Goal: Information Seeking & Learning: Learn about a topic

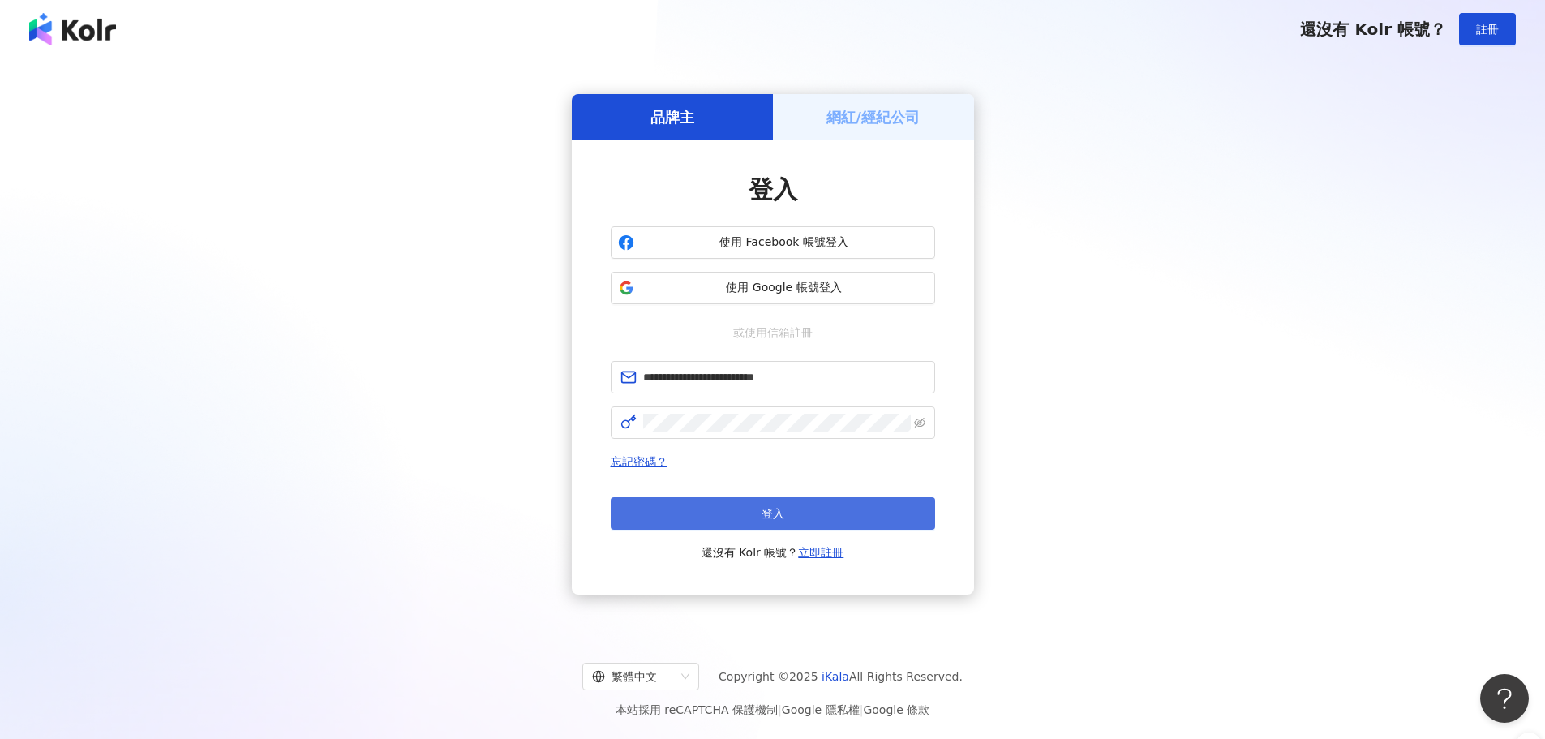
click at [786, 520] on button "登入" at bounding box center [773, 513] width 324 height 32
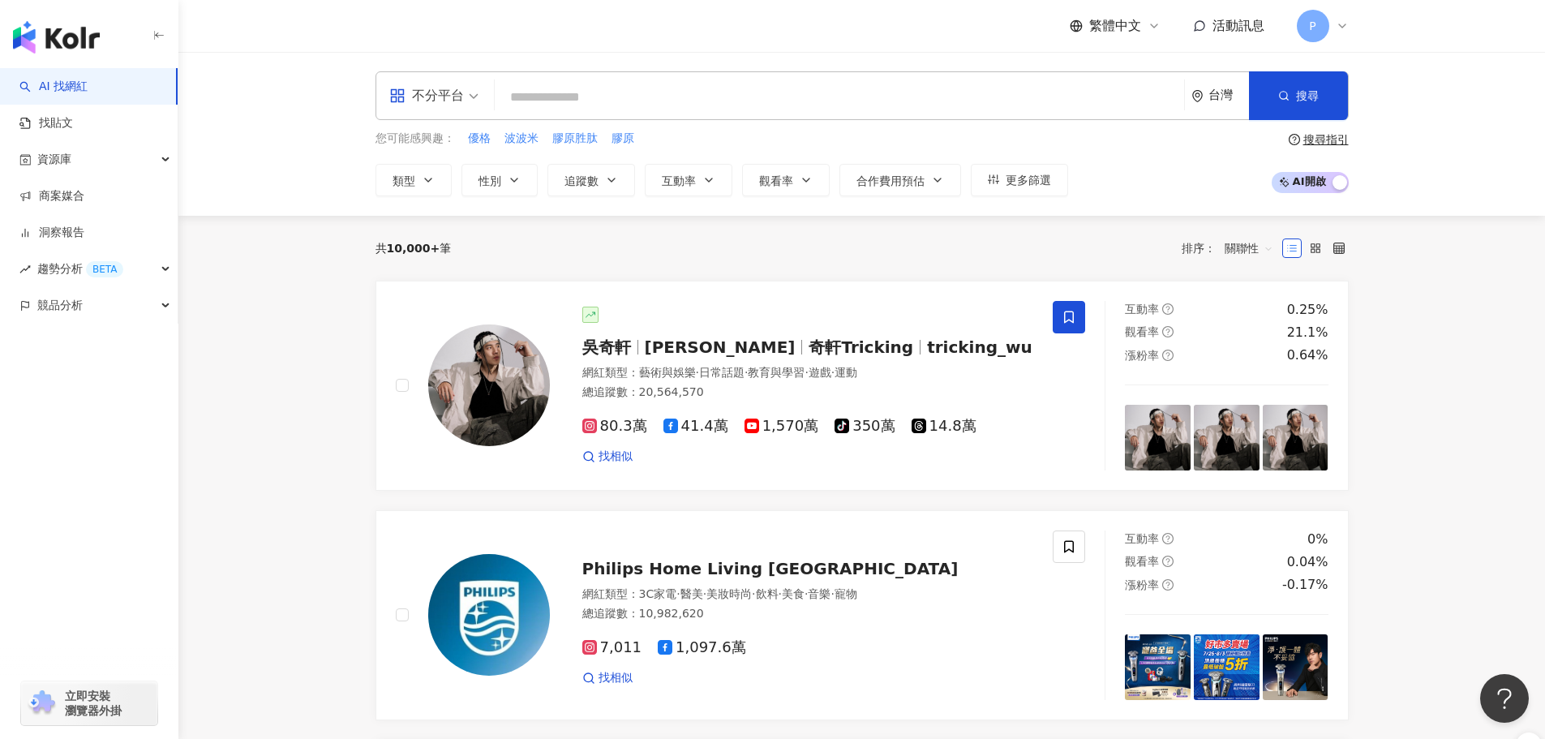
click at [586, 95] on input "search" at bounding box center [839, 97] width 676 height 31
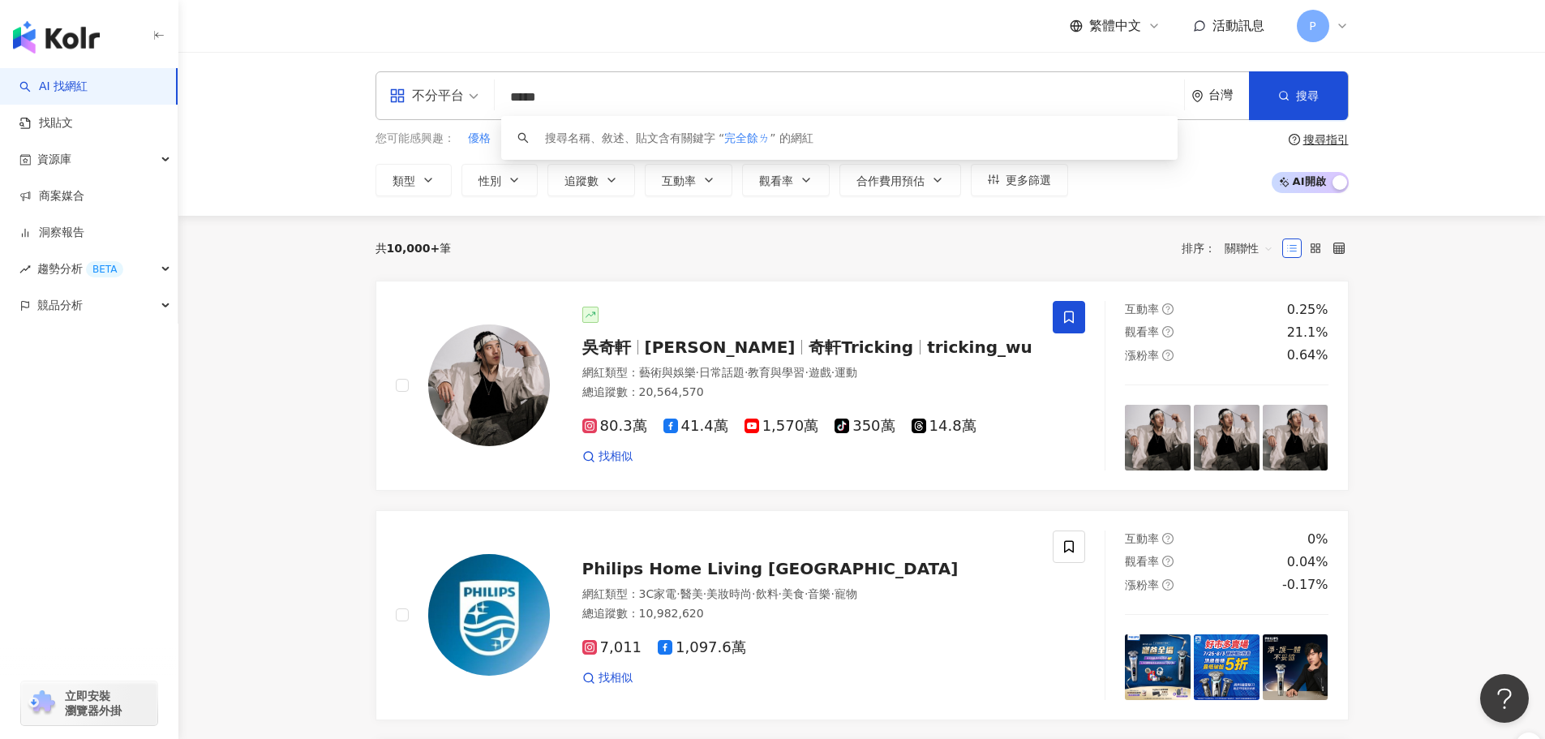
type input "****"
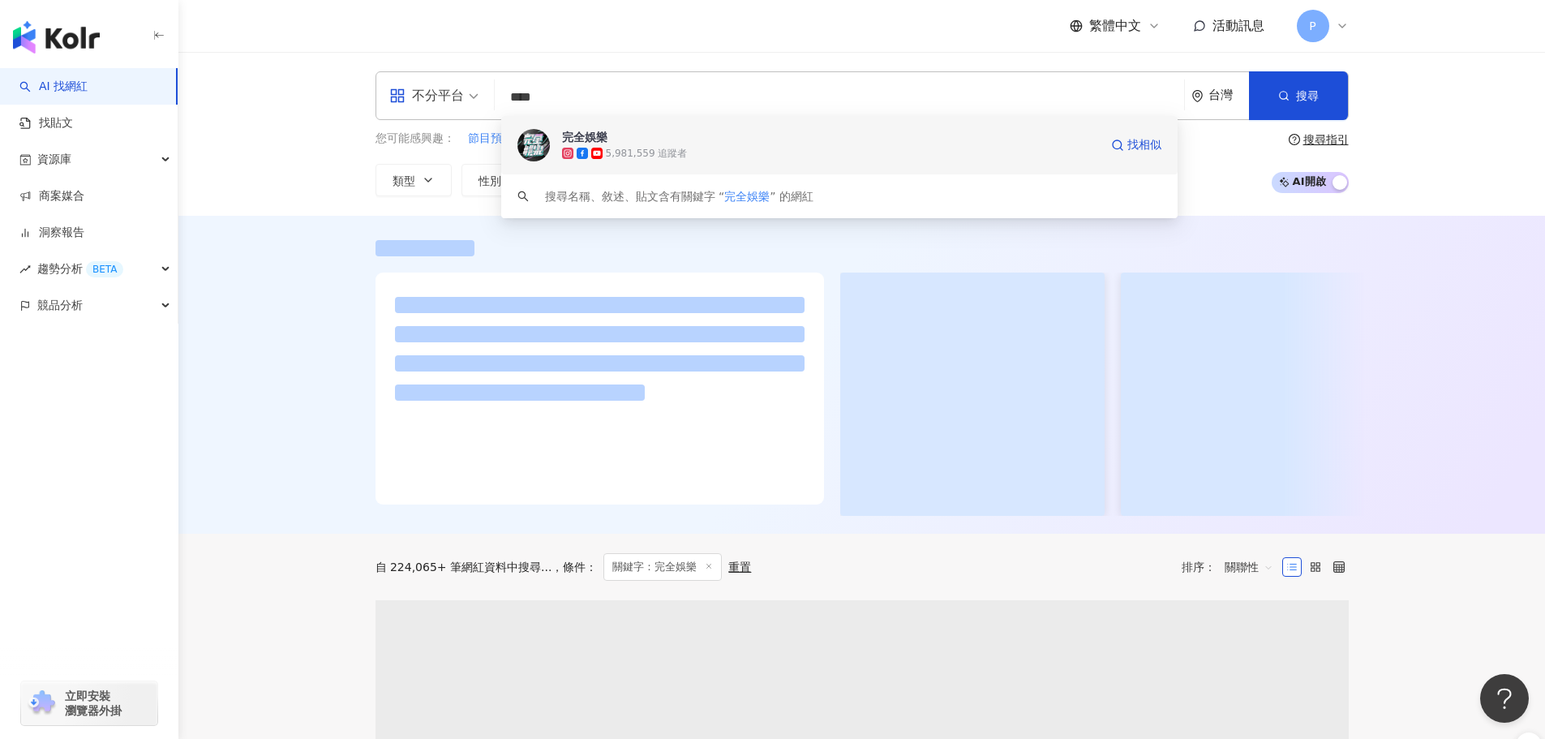
click at [619, 143] on span "完全娛樂" at bounding box center [830, 137] width 537 height 16
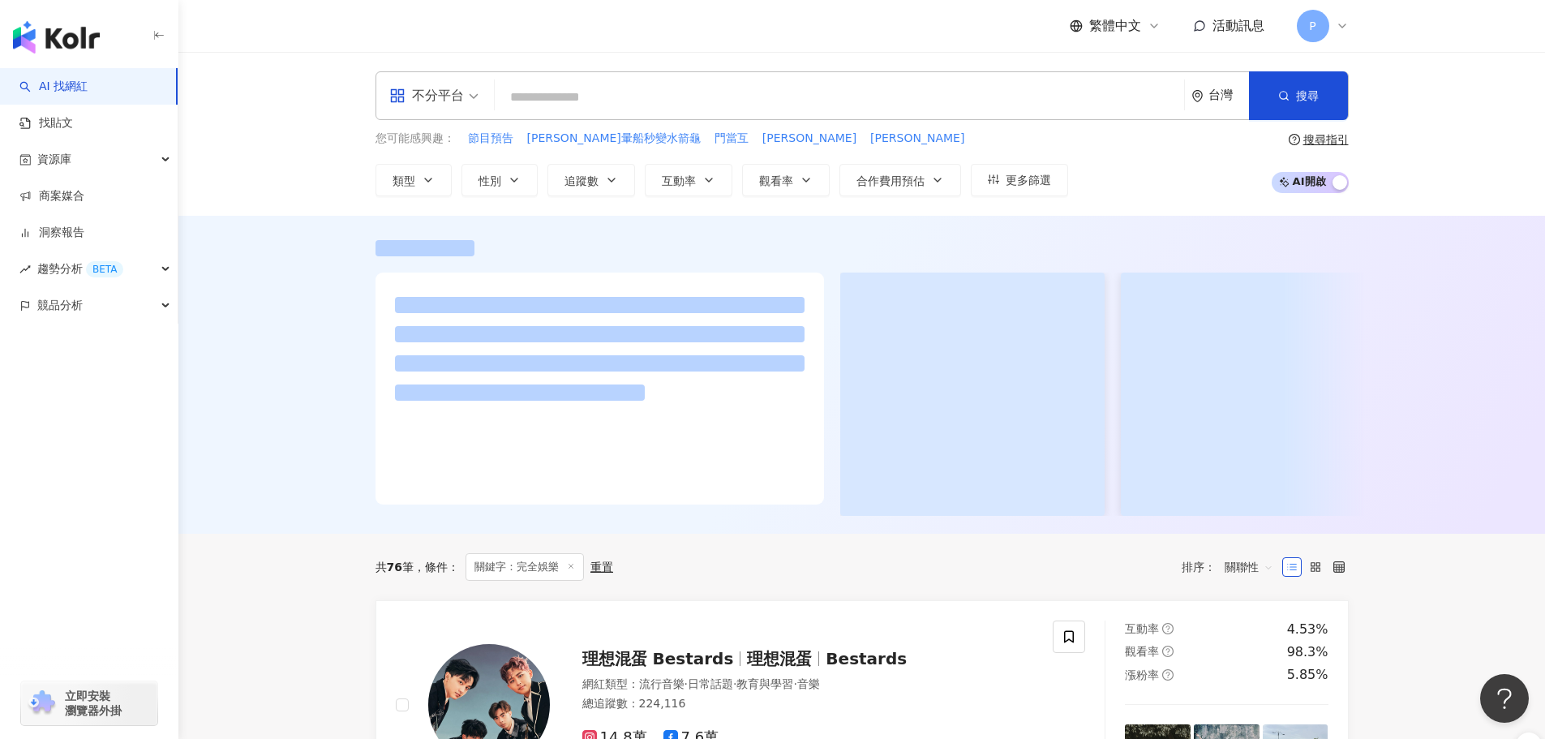
click at [562, 93] on input "search" at bounding box center [839, 97] width 676 height 31
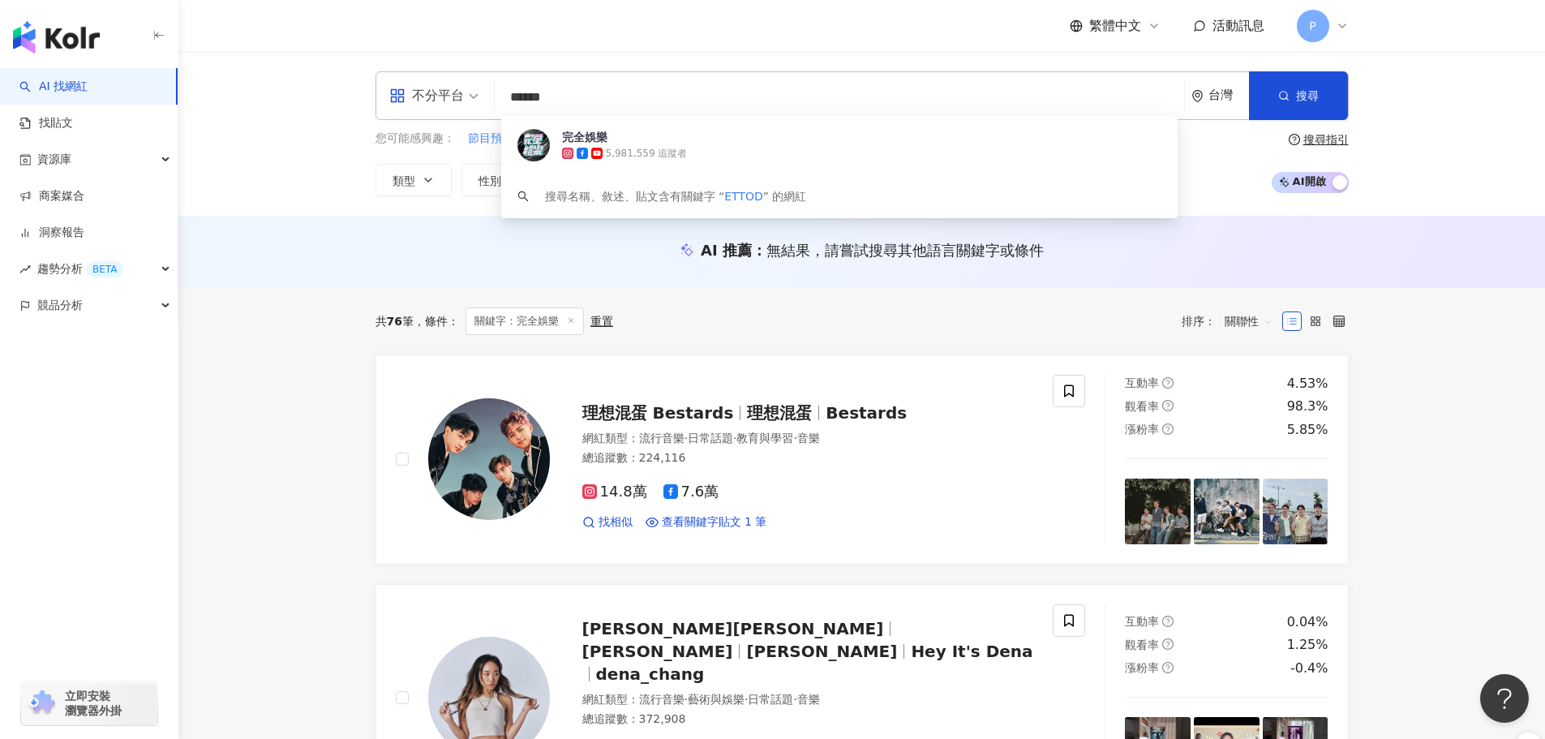
type input "*******"
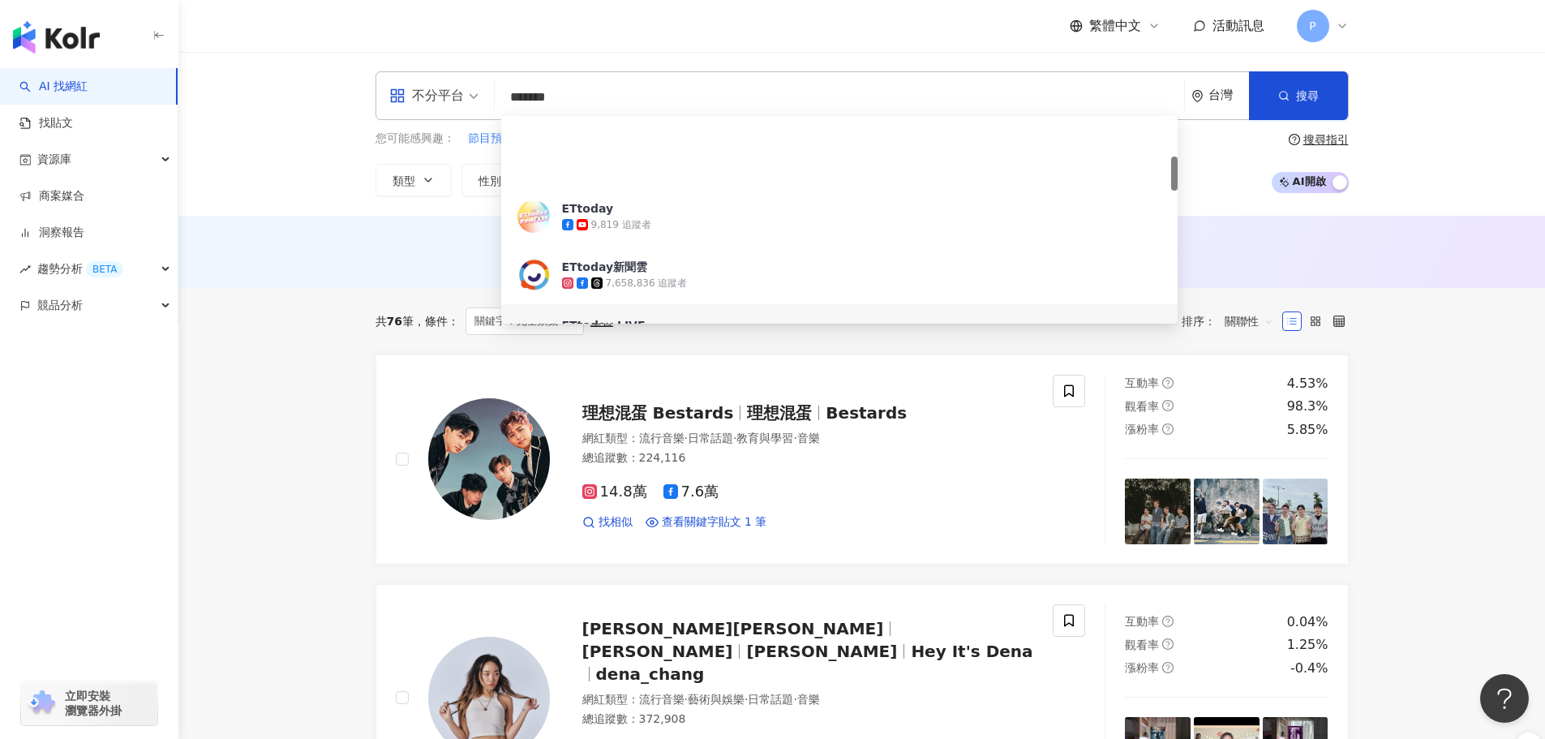
scroll to position [243, 0]
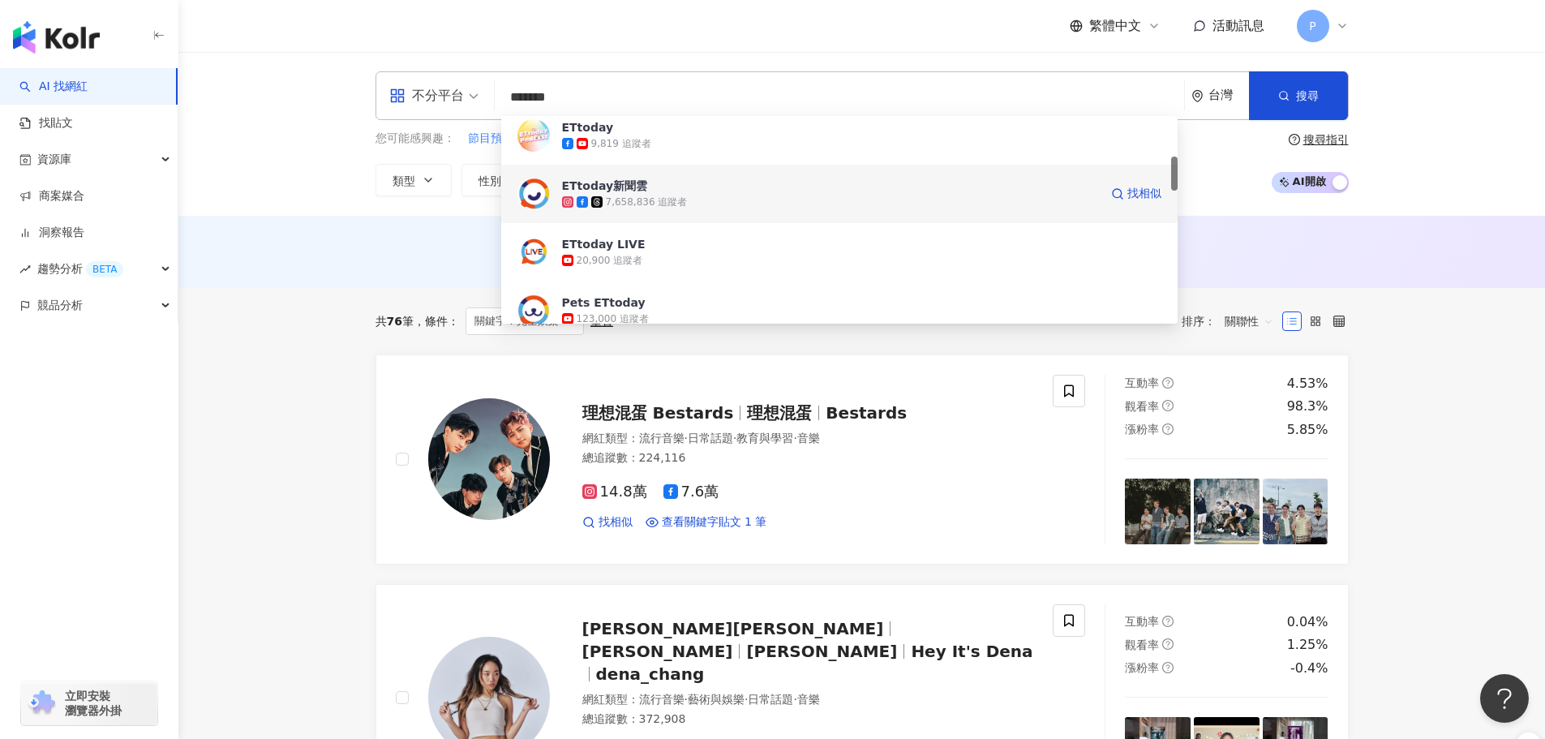
click at [689, 194] on div "7,658,836 追蹤者" at bounding box center [830, 202] width 537 height 16
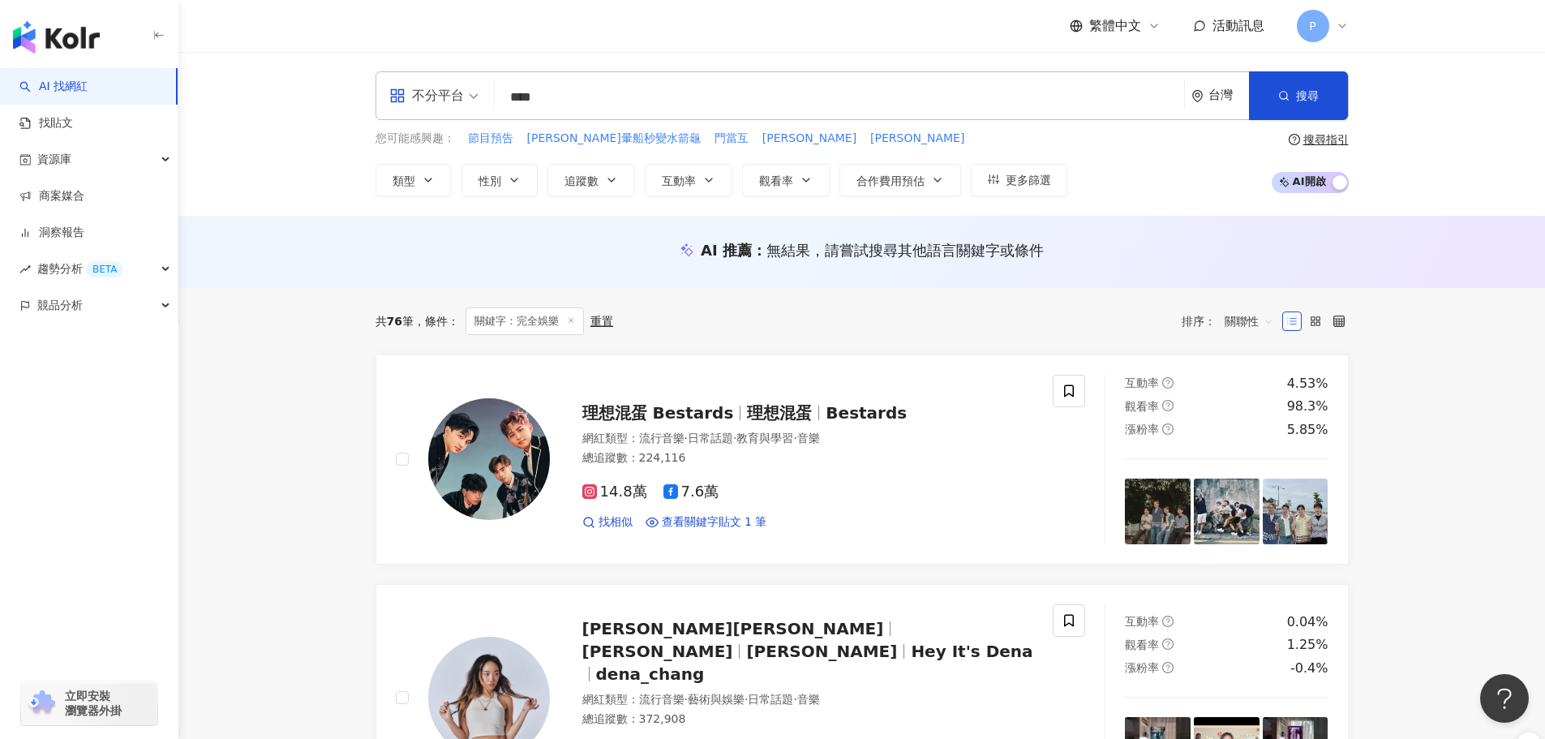
type input "***"
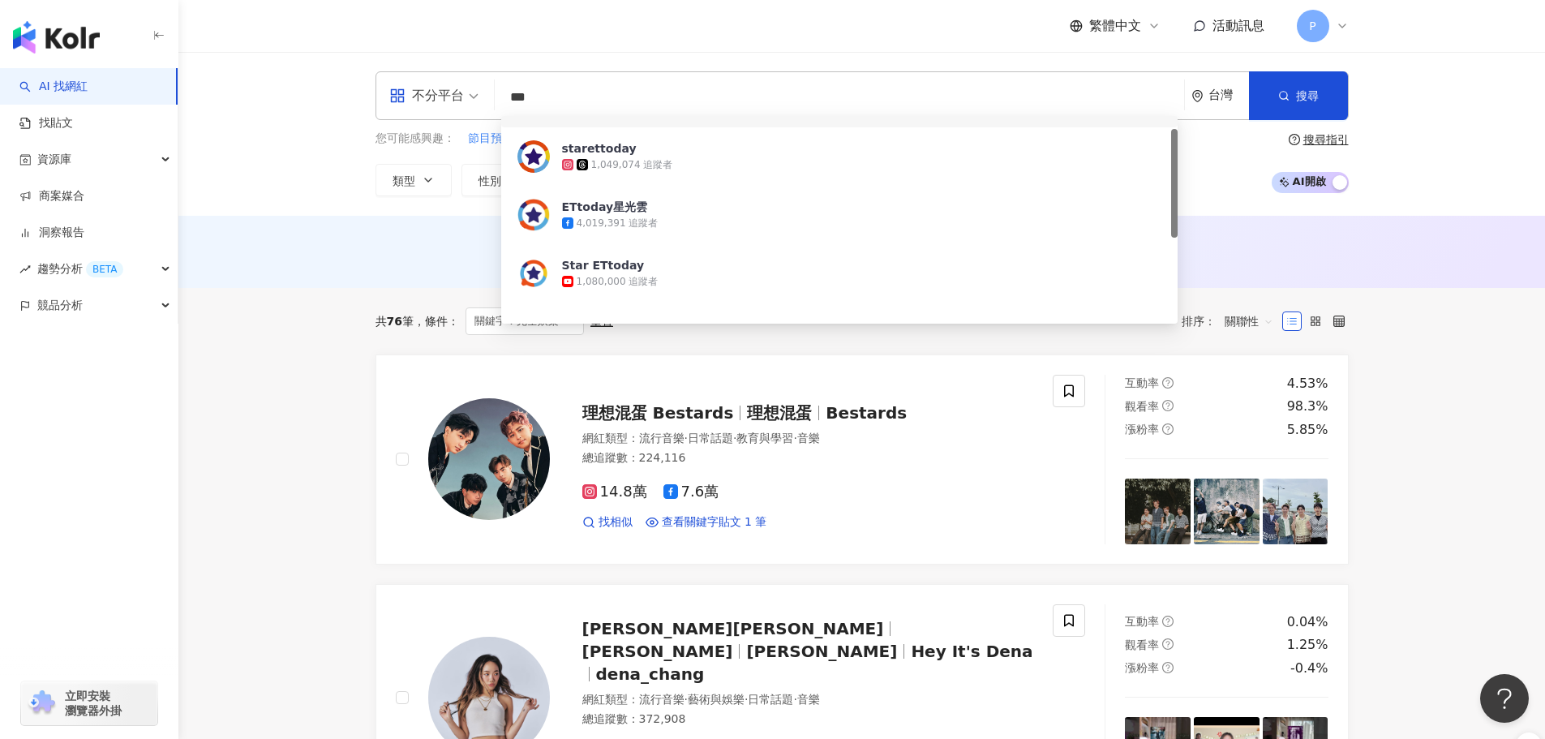
scroll to position [24, 0]
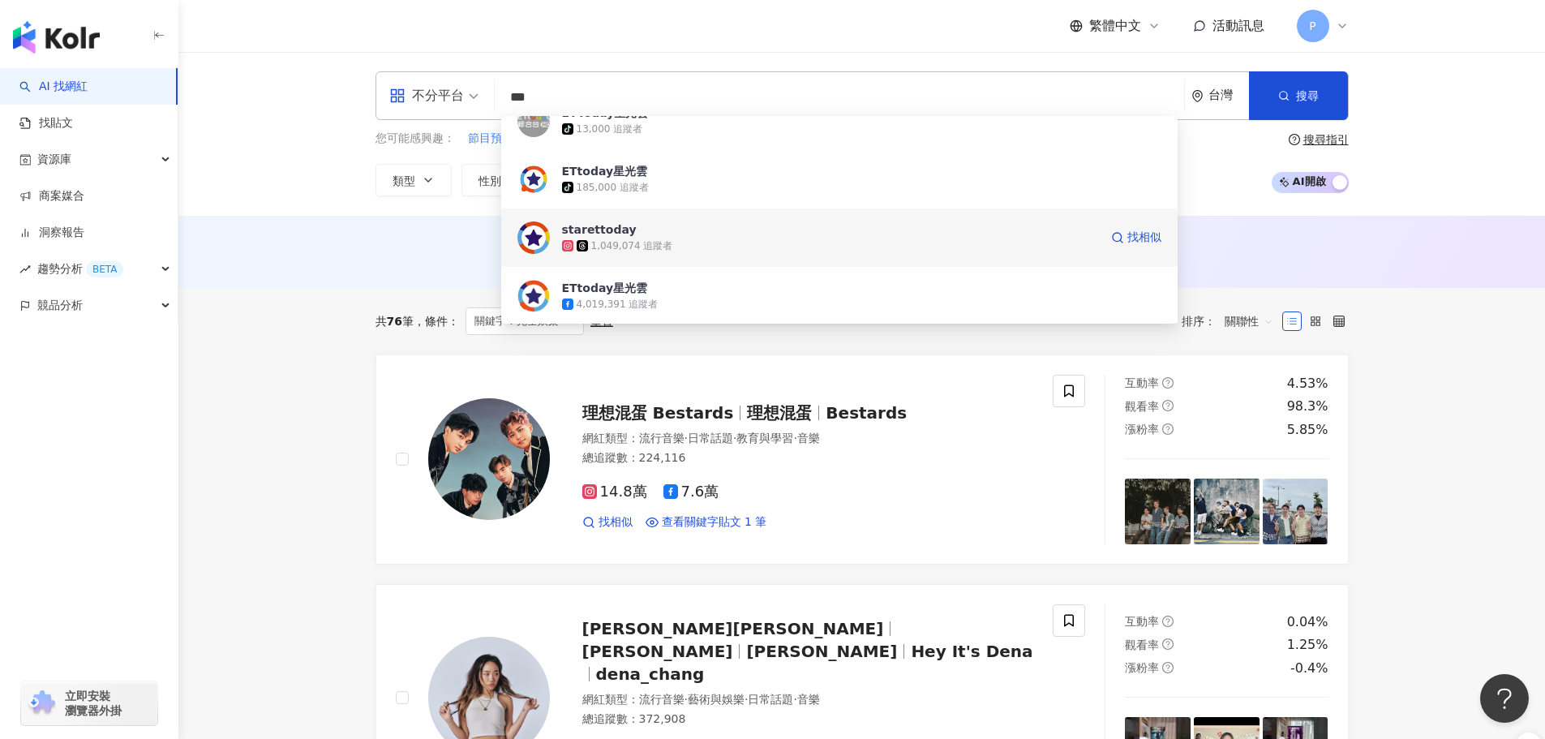
click at [693, 233] on span "starettoday" at bounding box center [830, 229] width 537 height 16
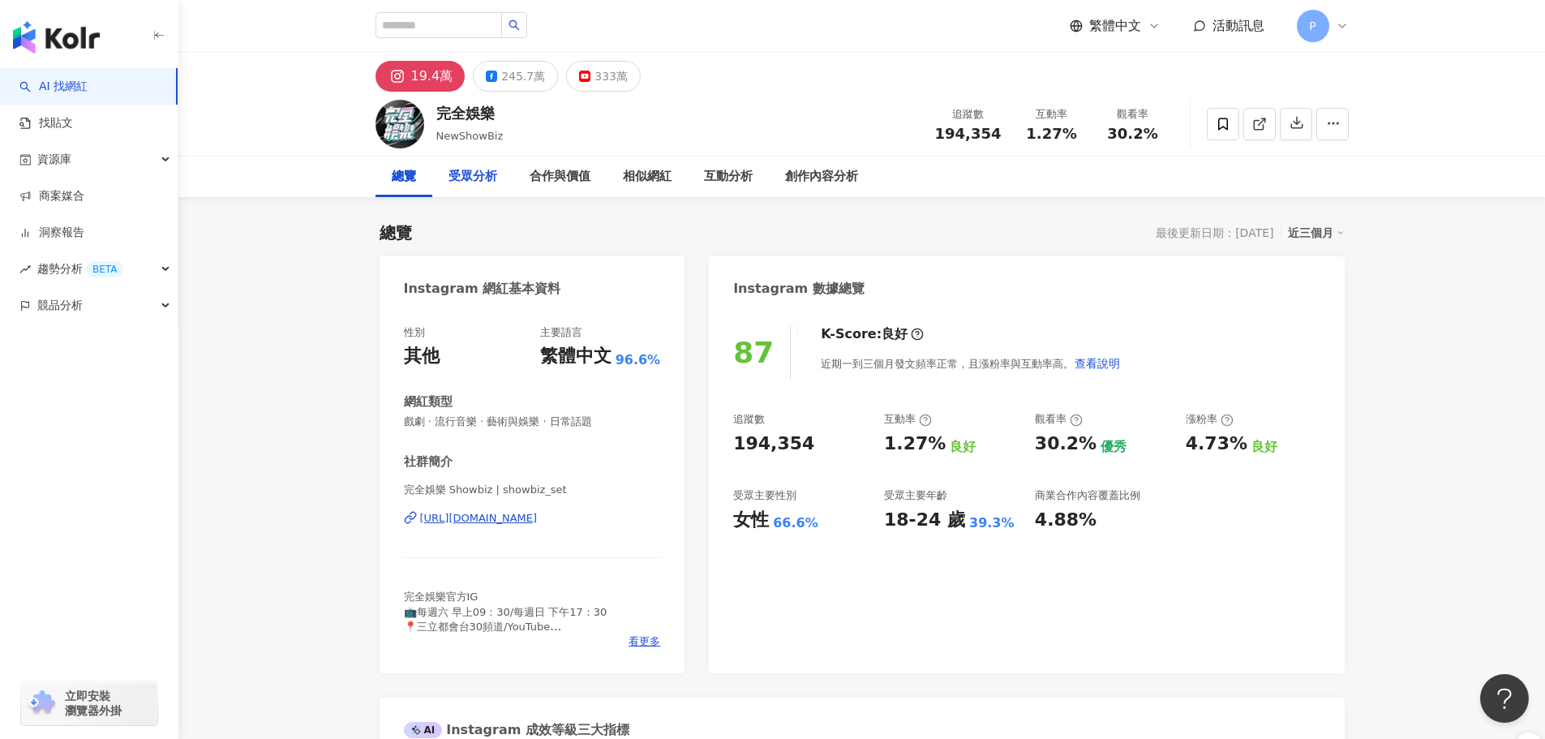
click at [487, 178] on div "受眾分析" at bounding box center [472, 176] width 49 height 19
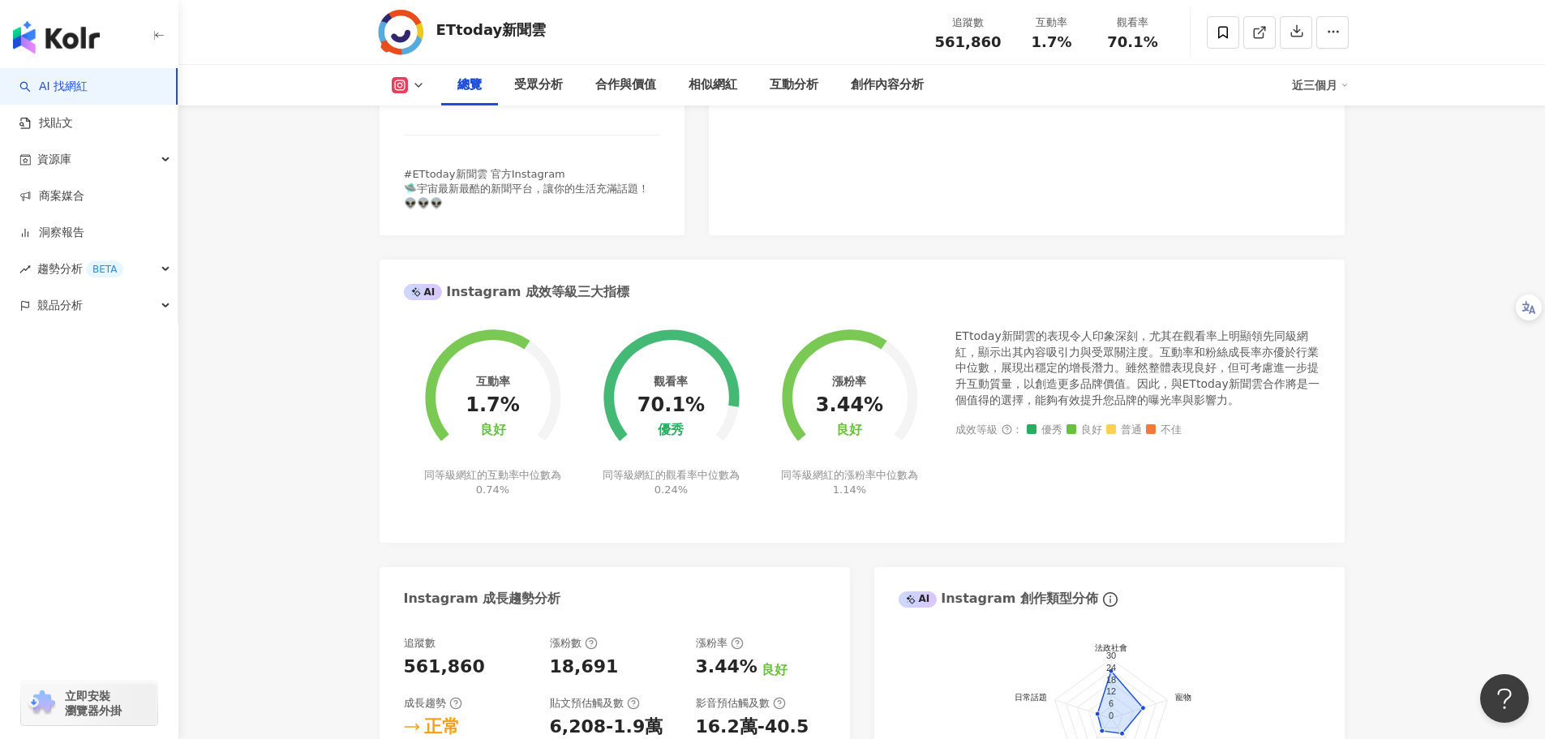
scroll to position [730, 0]
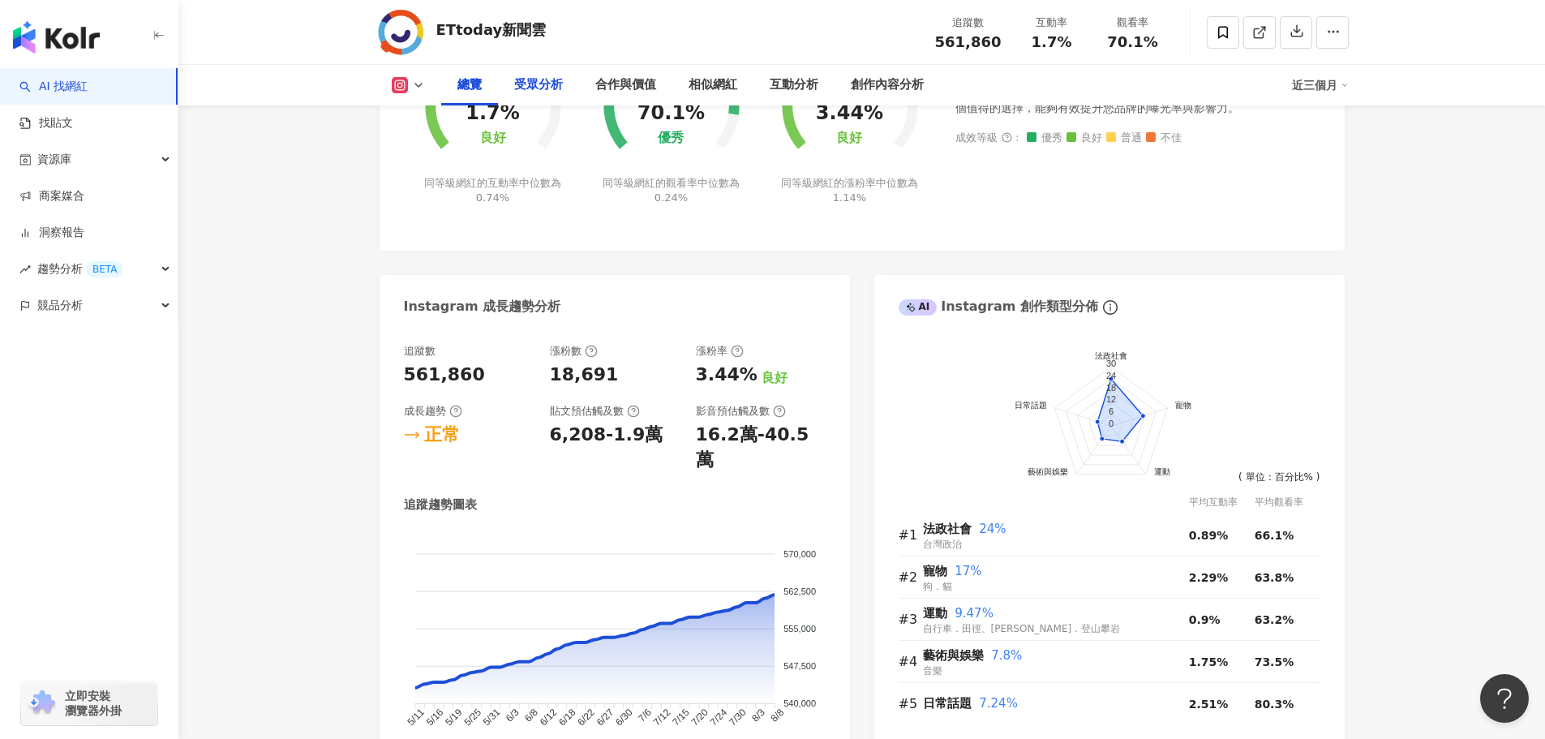
click at [544, 83] on div "受眾分析" at bounding box center [538, 84] width 49 height 19
click at [548, 88] on div "受眾分析" at bounding box center [538, 84] width 49 height 19
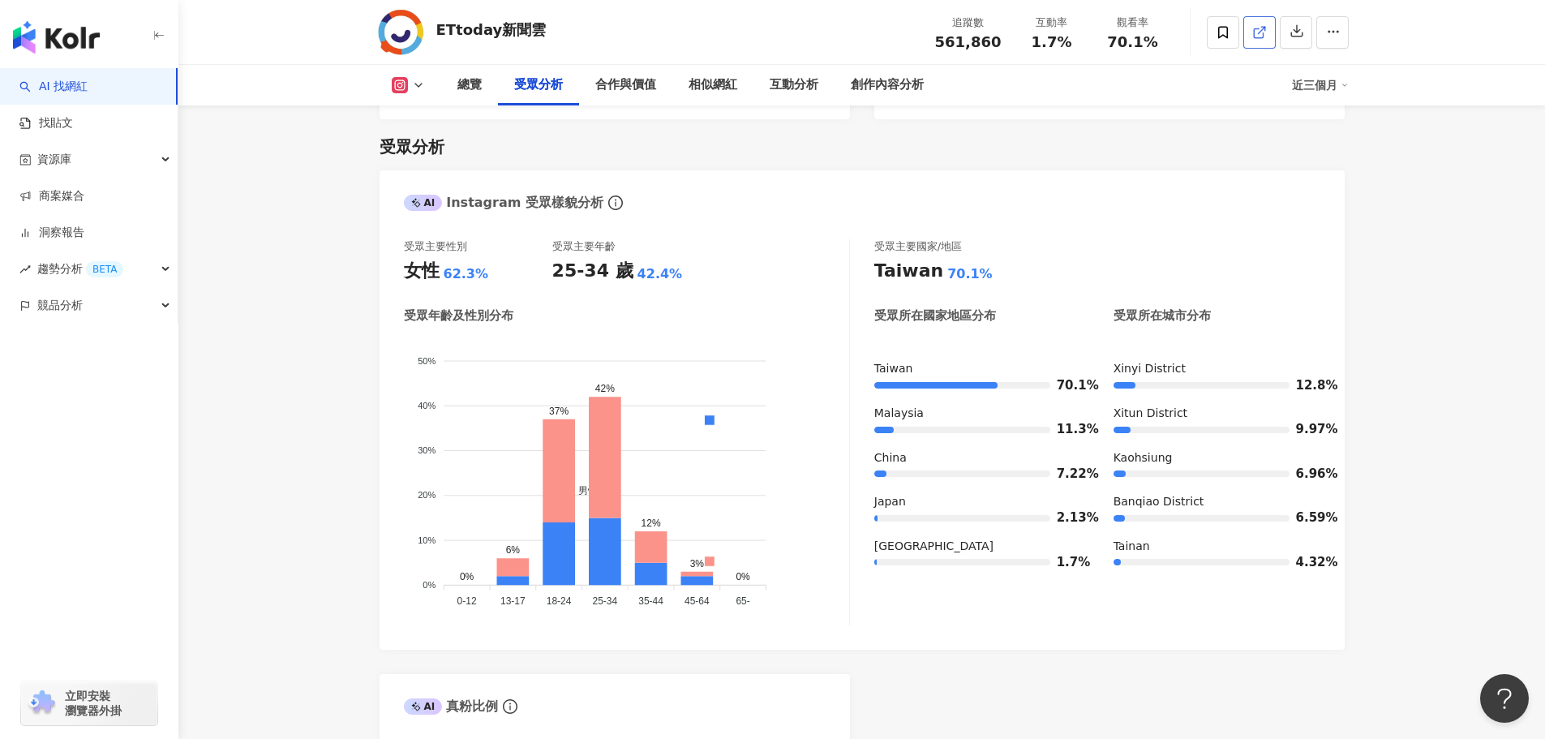
scroll to position [1385, 0]
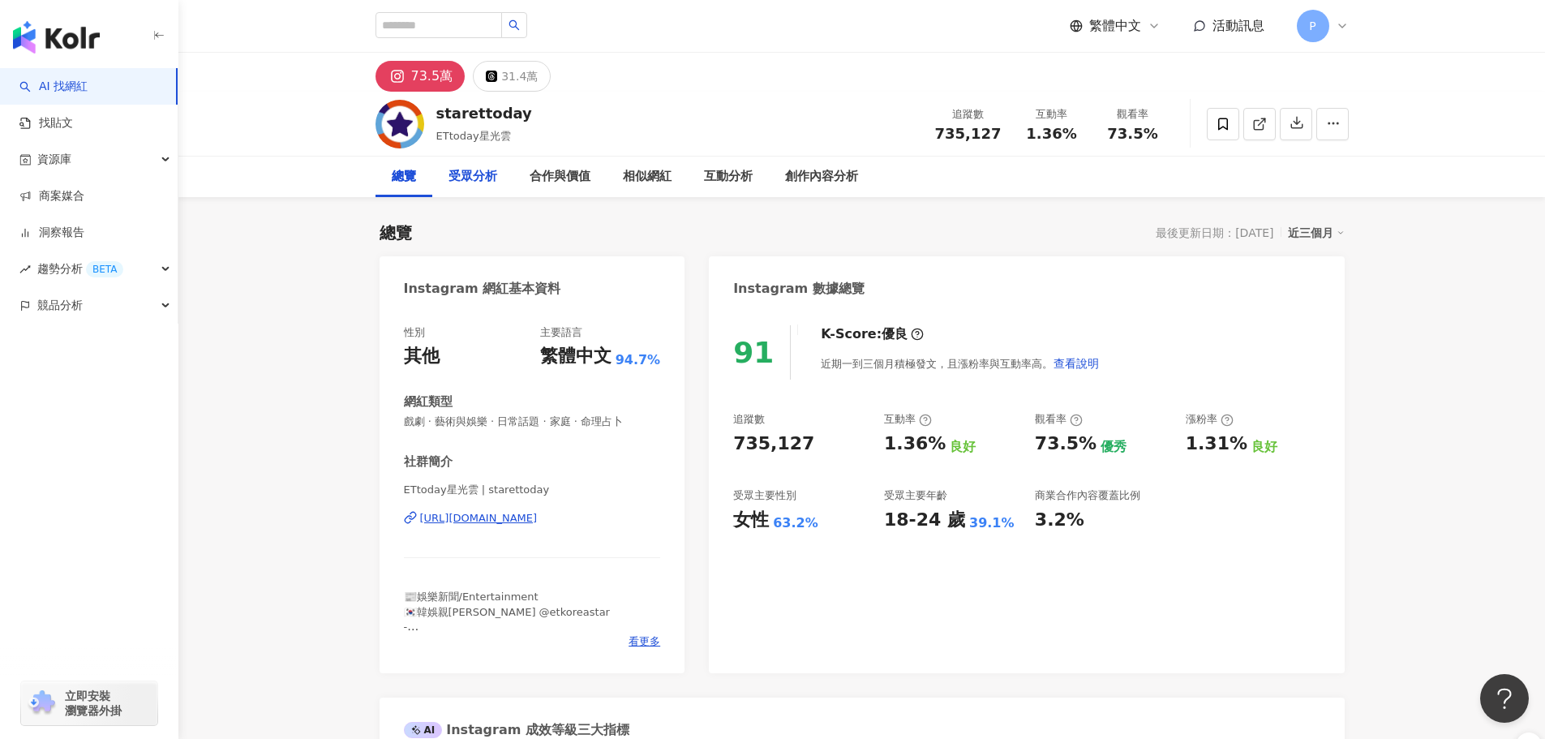
click at [465, 174] on div "受眾分析" at bounding box center [472, 176] width 49 height 19
